Goal: Information Seeking & Learning: Learn about a topic

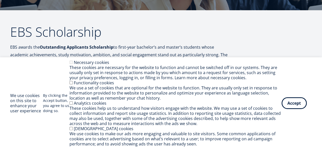
scroll to position [75, 0]
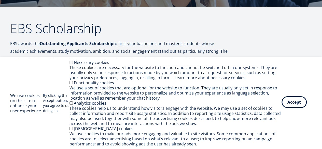
click at [296, 108] on button "Accept" at bounding box center [294, 102] width 25 height 12
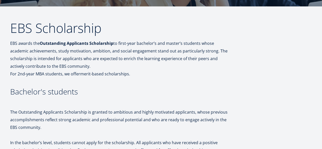
scroll to position [76, 0]
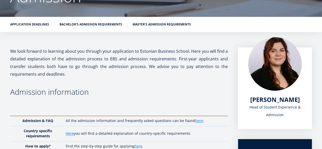
scroll to position [66, 0]
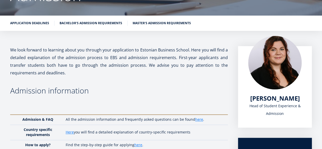
click at [164, 29] on div "Application deadlines Bachelor's admission requirements Master's admission requ…" at bounding box center [161, 23] width 322 height 15
click at [164, 26] on ul "Application deadlines Bachelor's admission requirements Master's admission requ…" at bounding box center [158, 25] width 307 height 8
click at [164, 24] on link "Master's admission requirements" at bounding box center [162, 22] width 58 height 5
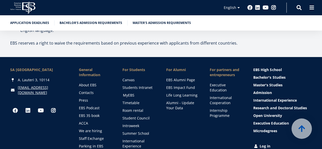
scroll to position [1824, 0]
